Goal: Task Accomplishment & Management: Manage account settings

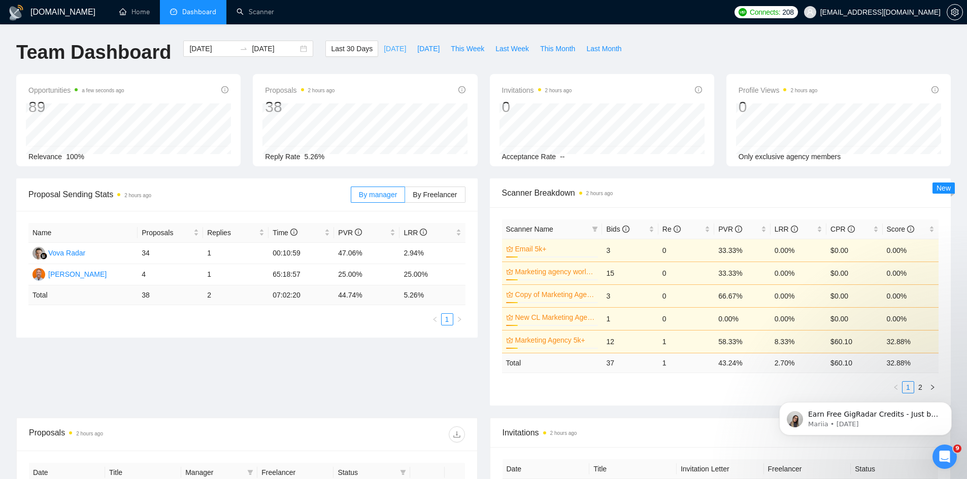
click at [384, 49] on span "[DATE]" at bounding box center [395, 48] width 22 height 11
type input "[DATE]"
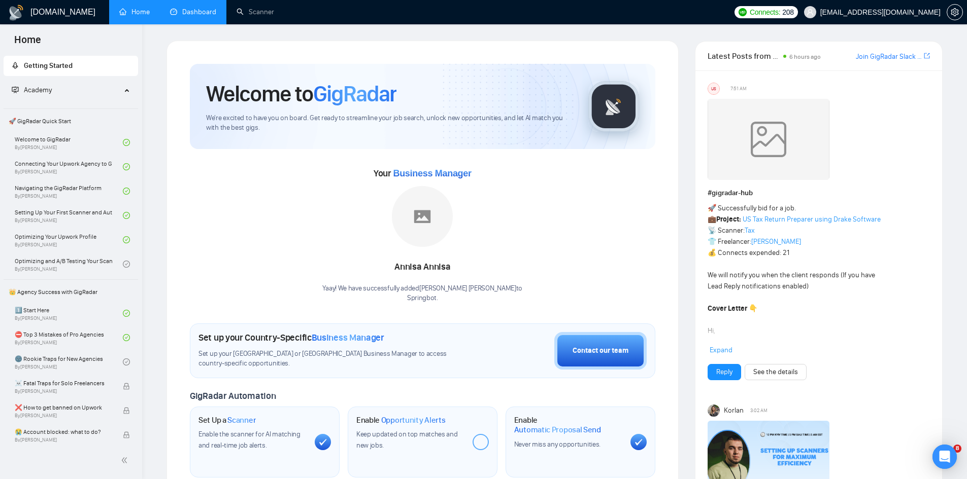
click at [191, 8] on link "Dashboard" at bounding box center [193, 12] width 46 height 9
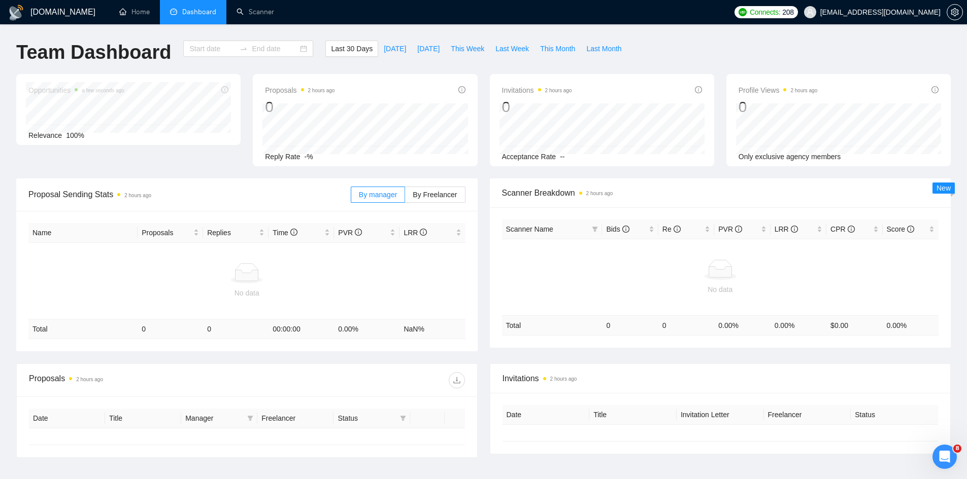
type input "[DATE]"
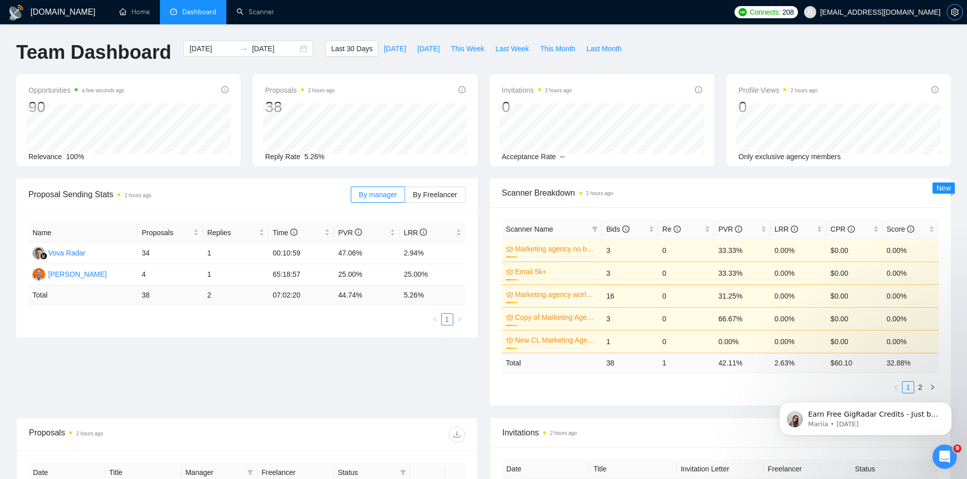
click at [957, 10] on icon "setting" at bounding box center [954, 12] width 8 height 8
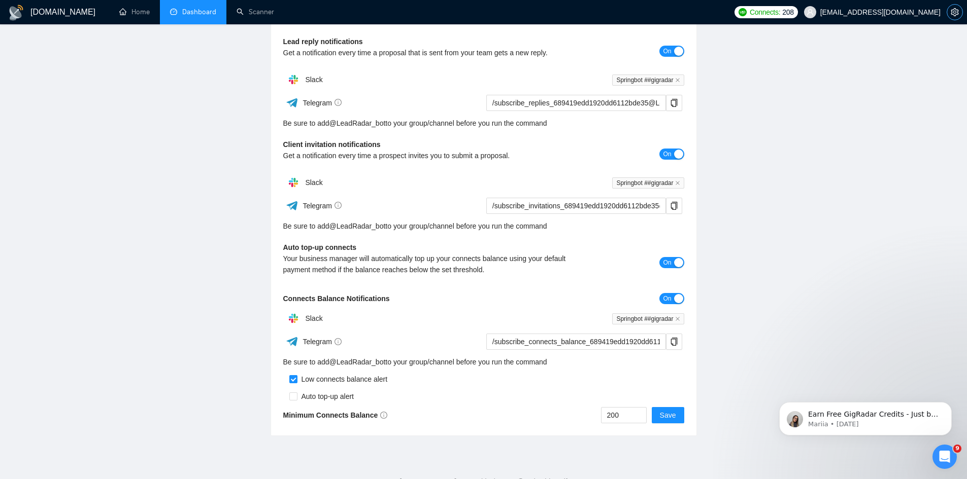
scroll to position [152, 0]
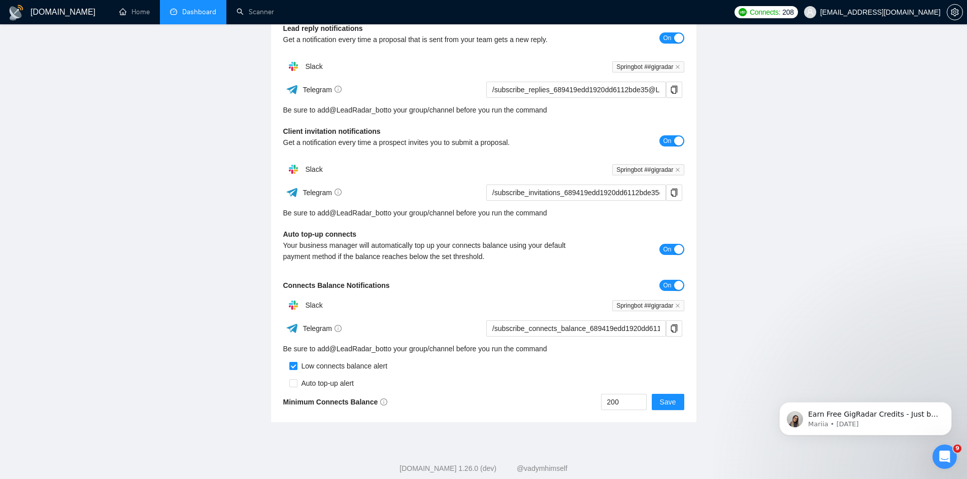
click at [293, 366] on input "checkbox" at bounding box center [293, 366] width 8 height 8
checkbox input "false"
click at [292, 385] on input "checkbox" at bounding box center [293, 384] width 8 height 8
checkbox input "true"
click at [675, 408] on button "Save" at bounding box center [668, 402] width 32 height 16
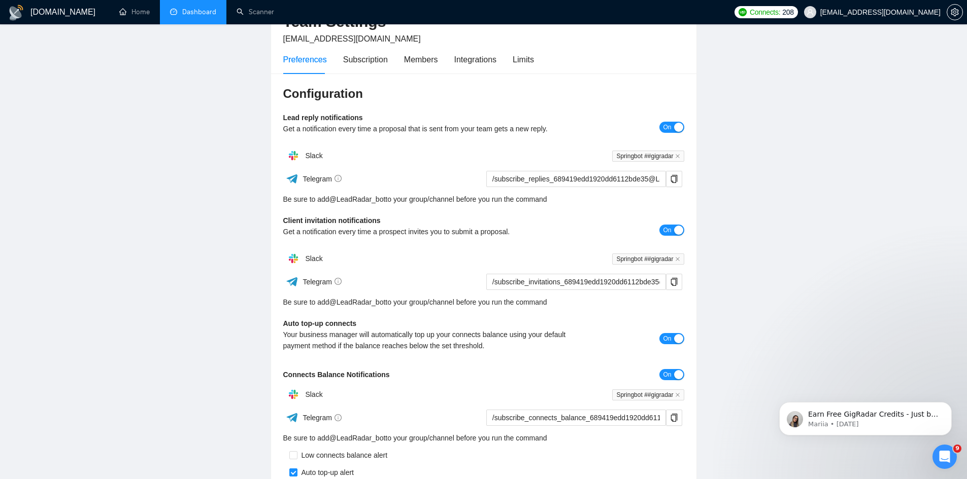
scroll to position [0, 0]
